Goal: Understand process/instructions: Learn how to perform a task or action

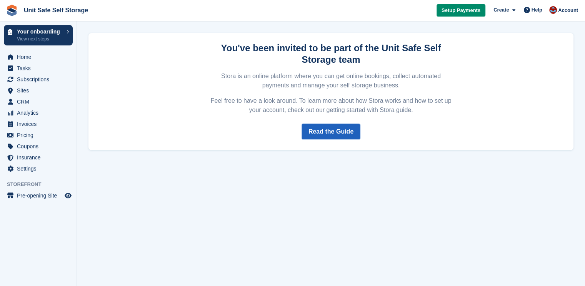
click at [329, 135] on link "Read the Guide" at bounding box center [331, 131] width 58 height 15
click at [38, 37] on p "View next steps" at bounding box center [40, 38] width 46 height 7
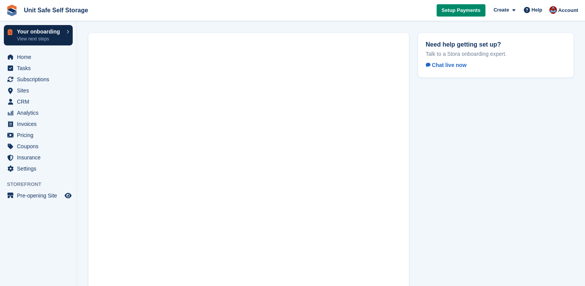
click at [35, 37] on p "View next steps" at bounding box center [40, 38] width 46 height 7
click at [65, 32] on link "Your onboarding View next steps" at bounding box center [38, 35] width 69 height 20
